Goal: Task Accomplishment & Management: Complete application form

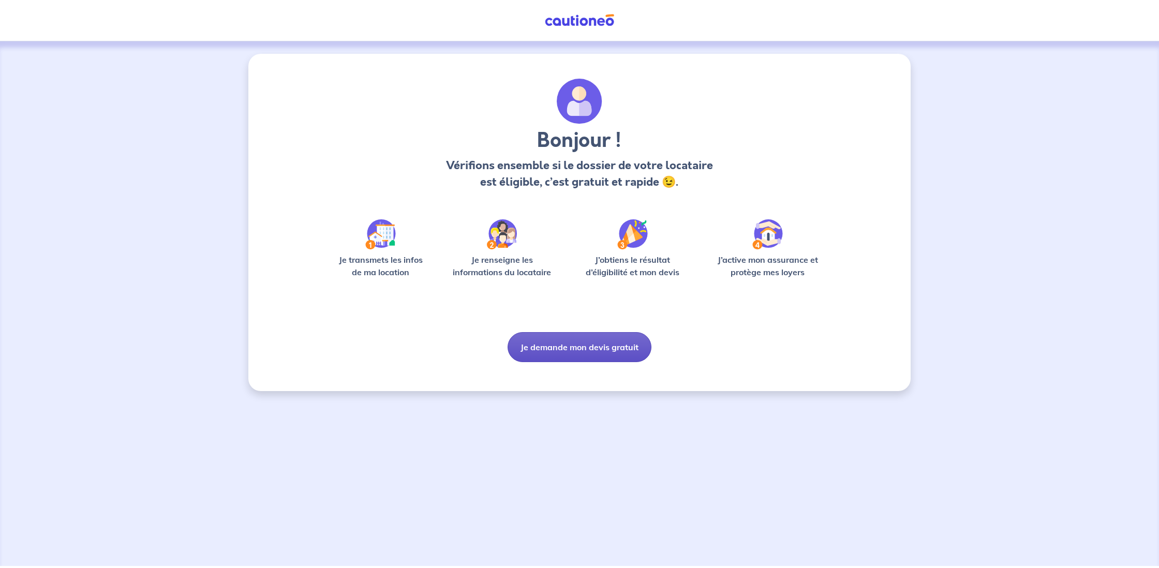
scroll to position [1, 0]
click at [607, 350] on button "Je demande mon devis gratuit" at bounding box center [580, 347] width 144 height 30
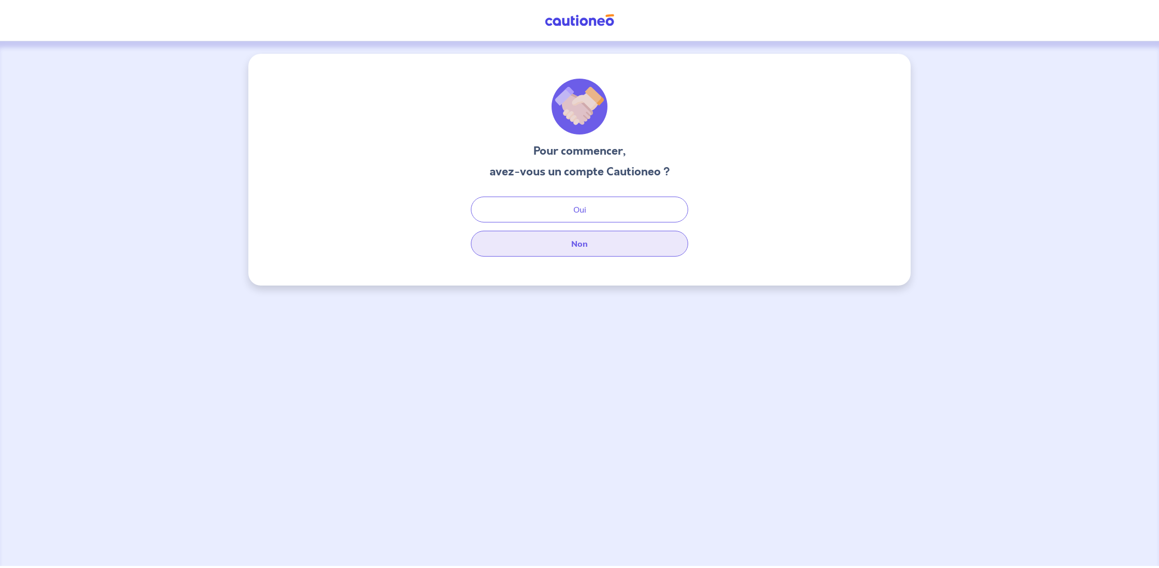
click at [605, 240] on button "Non" at bounding box center [579, 244] width 217 height 26
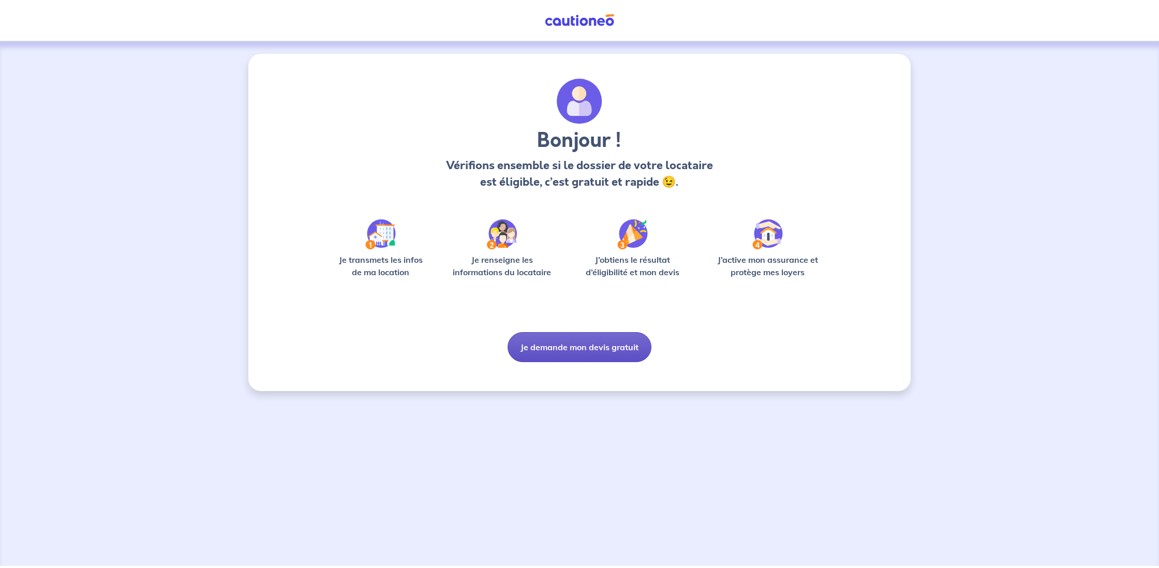
click at [582, 348] on button "Je demande mon devis gratuit" at bounding box center [580, 347] width 144 height 30
